Goal: Task Accomplishment & Management: Manage account settings

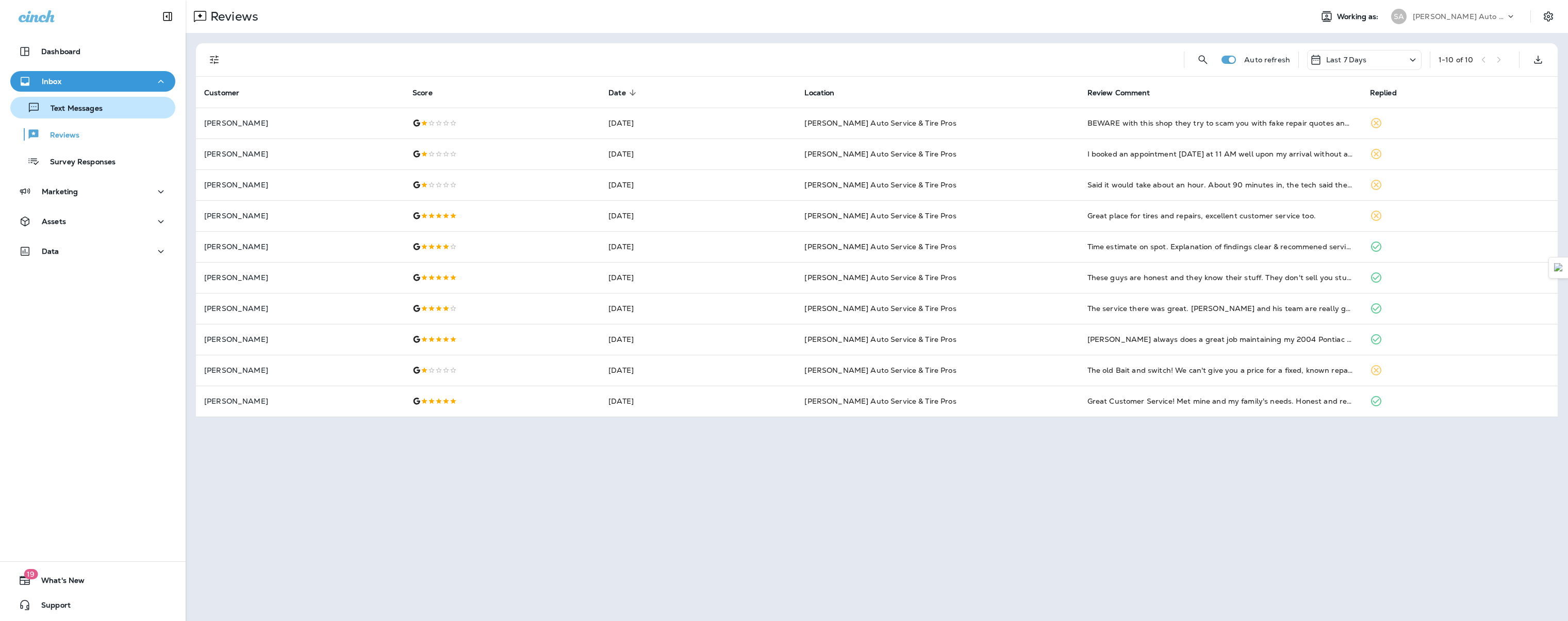
click at [87, 104] on p "Text Messages" at bounding box center [72, 109] width 63 height 10
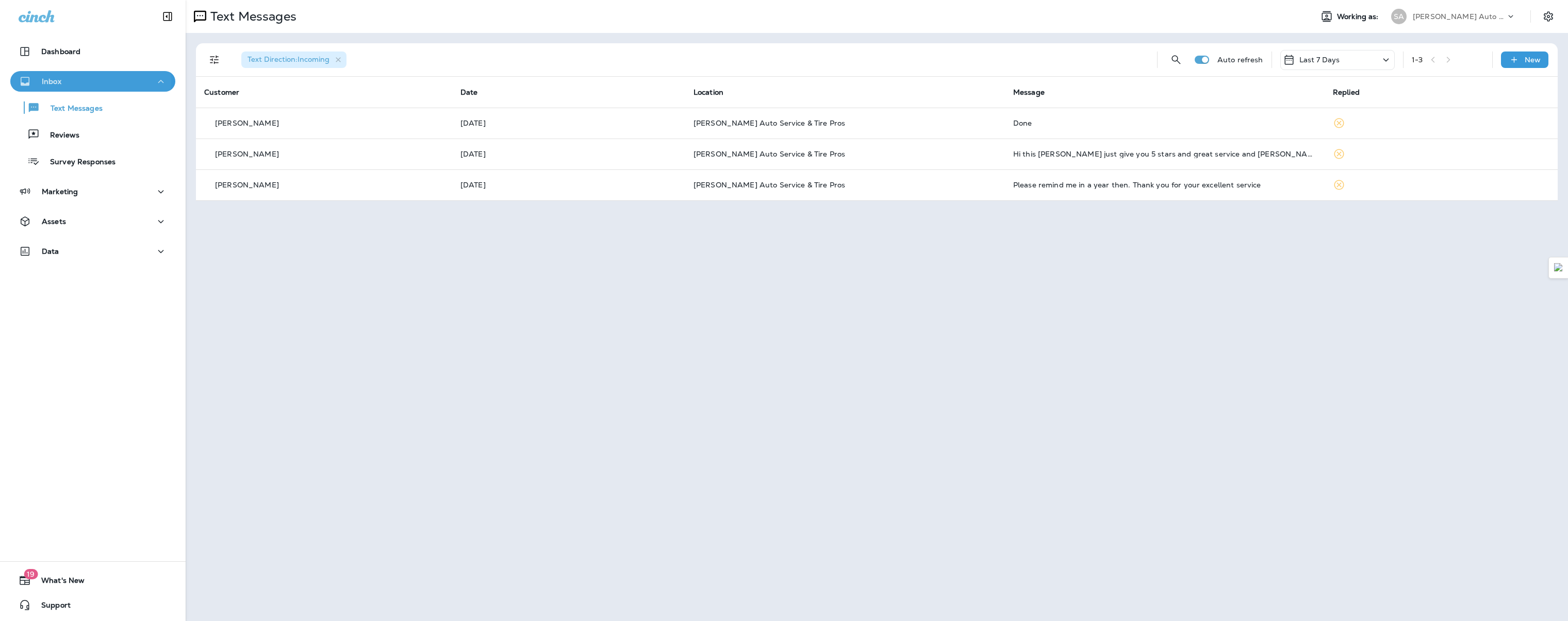
click at [74, 81] on div "Inbox" at bounding box center [92, 82] width 149 height 13
click at [80, 138] on div "Reviews" at bounding box center [93, 134] width 157 height 16
